Goal: Complete application form: Complete application form

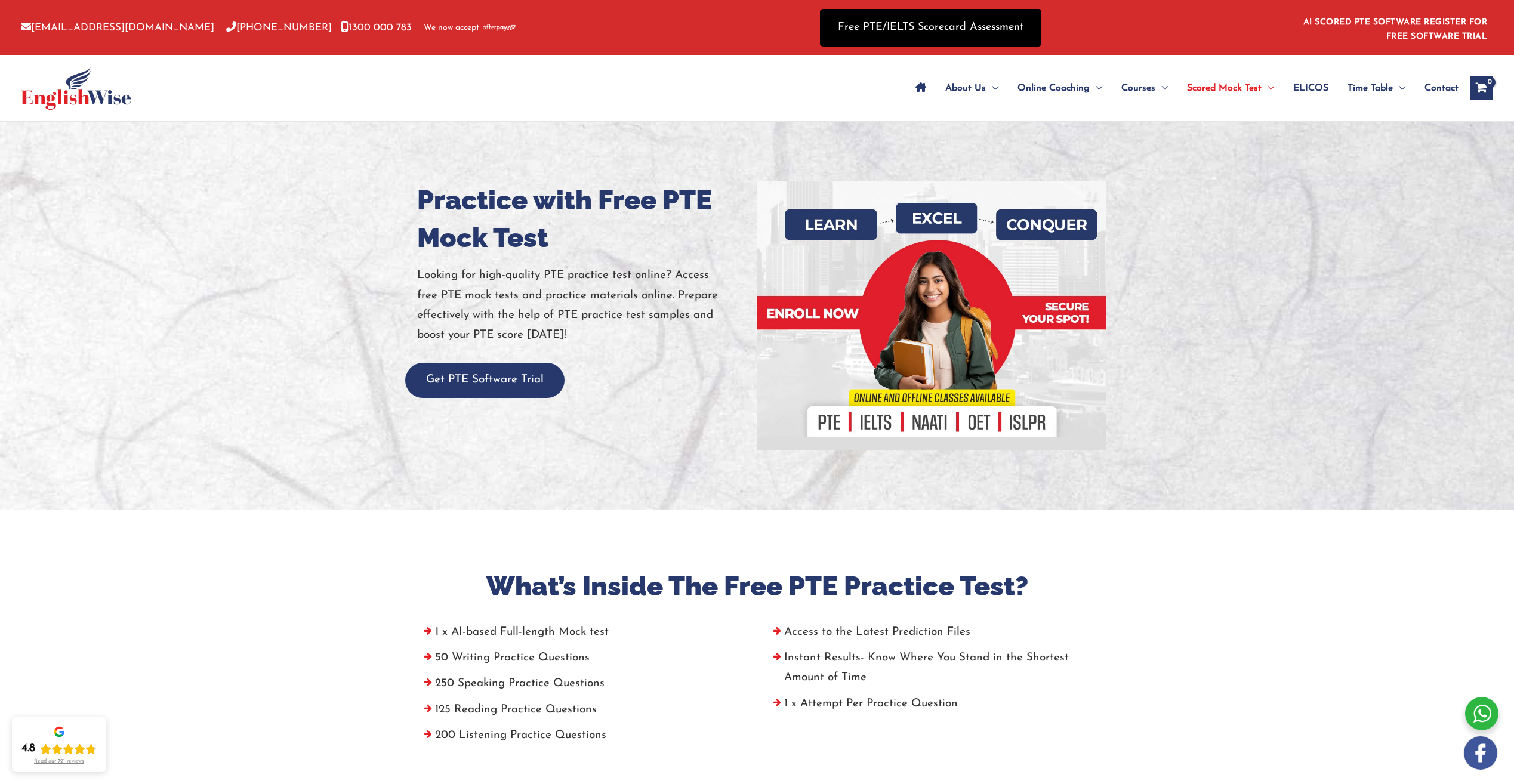
click at [985, 29] on link "Free PTE/IELTS Scorecard Assessment" at bounding box center [931, 27] width 221 height 37
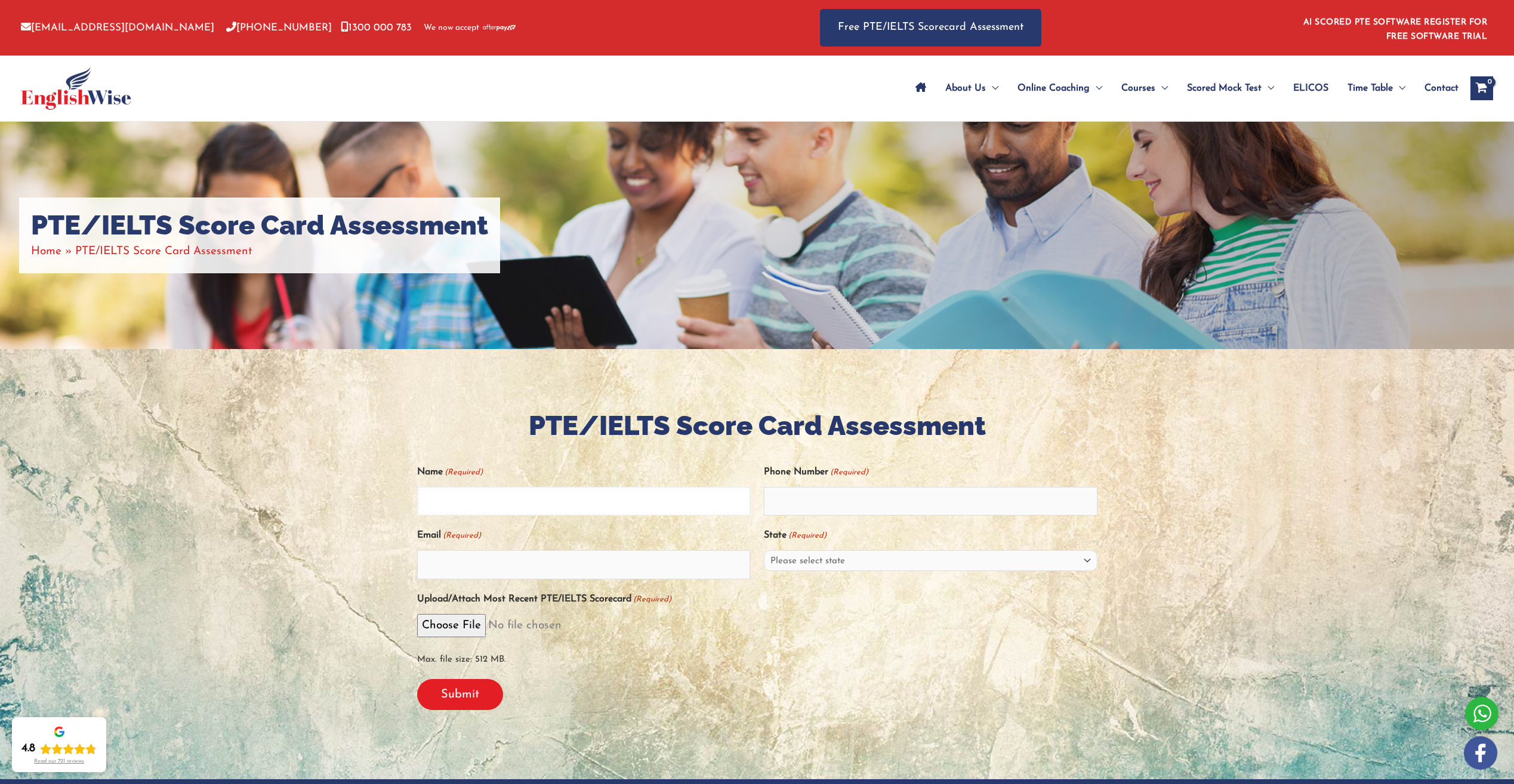
click at [613, 504] on input "Name (Required)" at bounding box center [584, 501] width 334 height 29
type input "Hasla Hamza Valiyadan"
type input "0475746516"
type input "hasla.hamza@gmail.com"
click at [828, 558] on select "Please select state New South Wales (NSW) Victoria (VIC) Queensland (QLD) South…" at bounding box center [931, 560] width 334 height 21
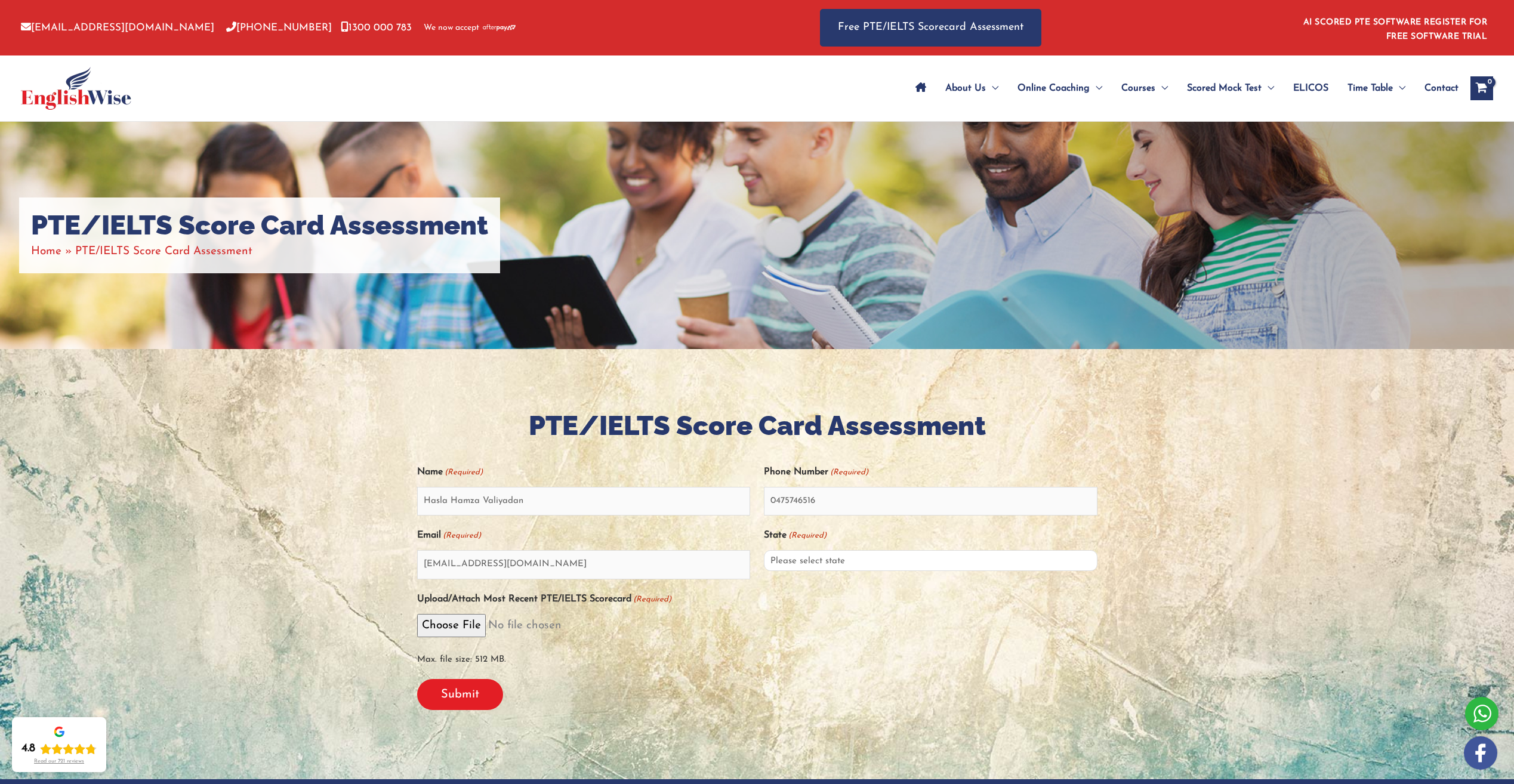
select select "New South Wales (NSW)"
click at [764, 550] on select "Please select state New South Wales (NSW) Victoria (VIC) Queensland (QLD) South…" at bounding box center [931, 560] width 334 height 21
click at [1212, 119] on span "PTE Mock Tests" at bounding box center [1221, 124] width 68 height 10
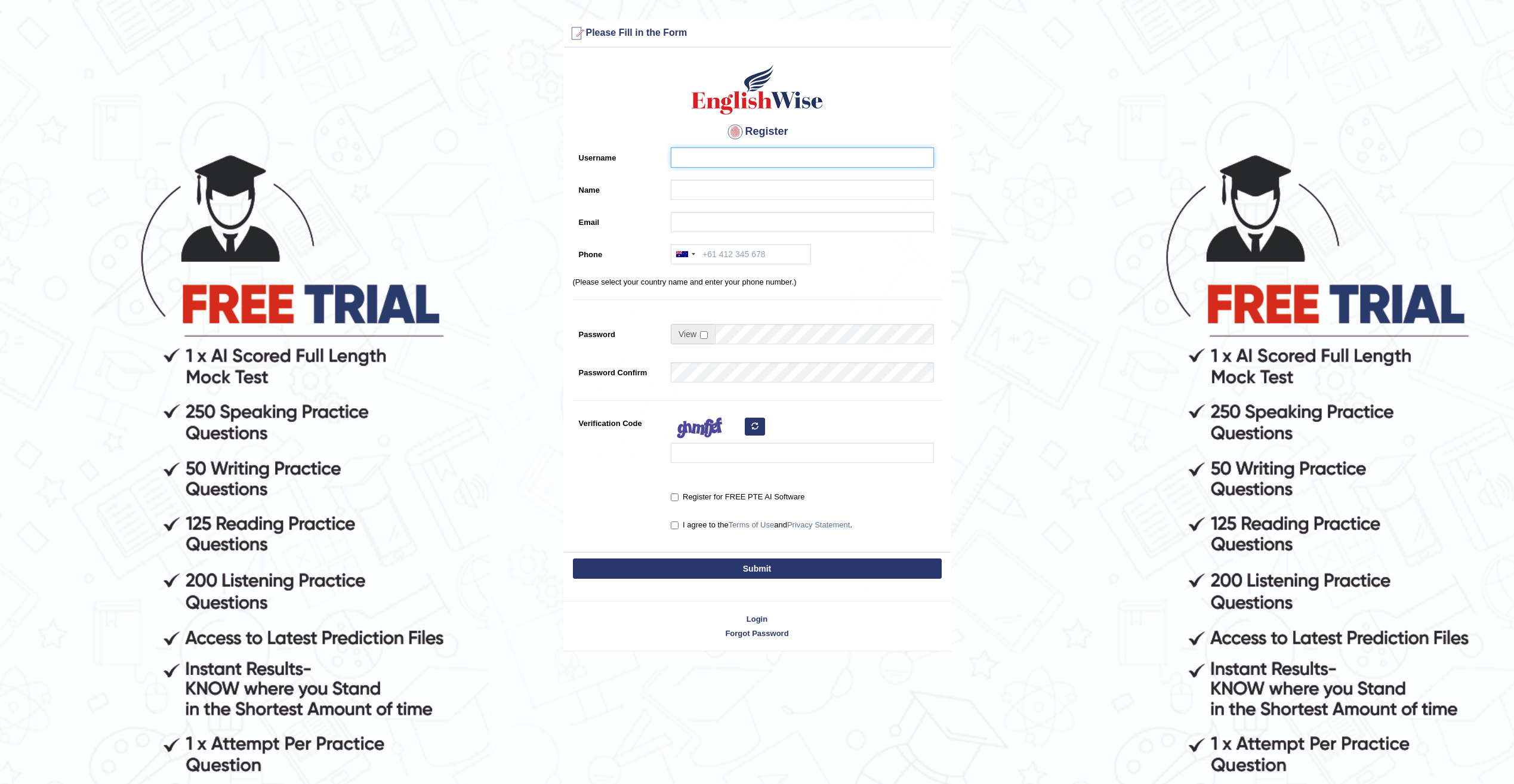
click at [690, 158] on input "Username" at bounding box center [802, 157] width 263 height 21
type input "haslahamza"
type input "Hasla Hamza Valiyadan"
type input "hasla.hamza@gmail.com"
type input "+61 475 746 516"
